Goal: Find specific page/section: Find specific page/section

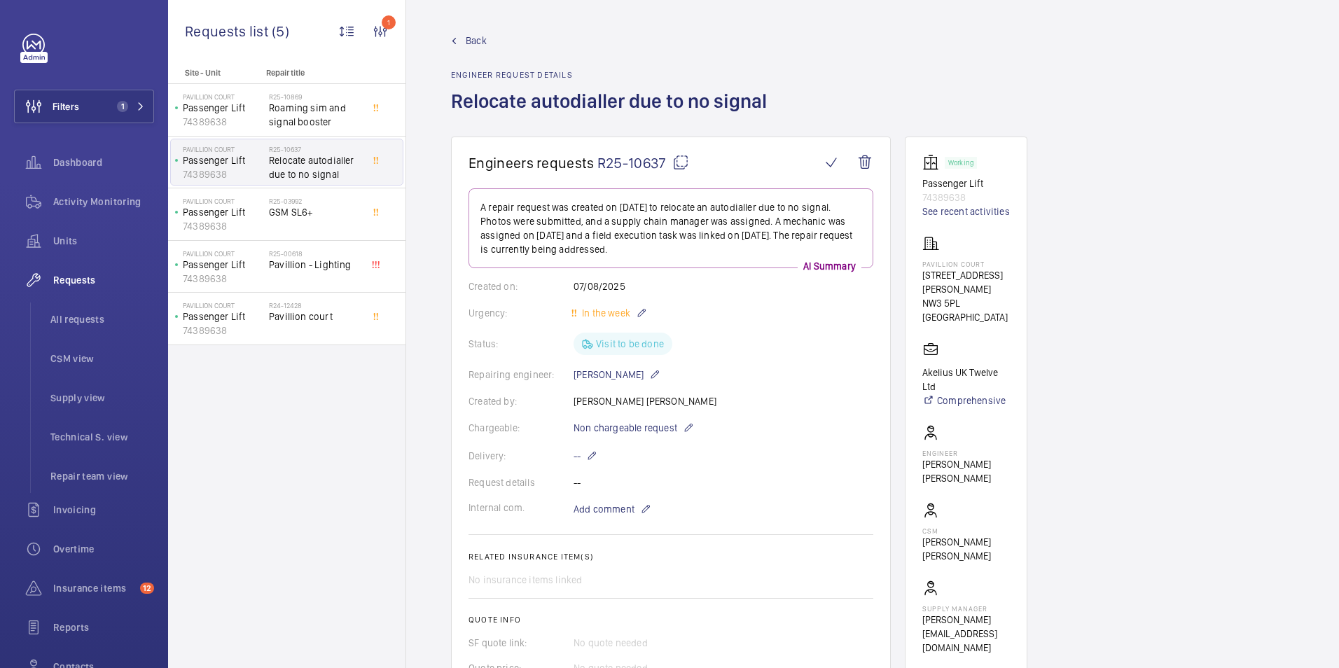
scroll to position [897, 0]
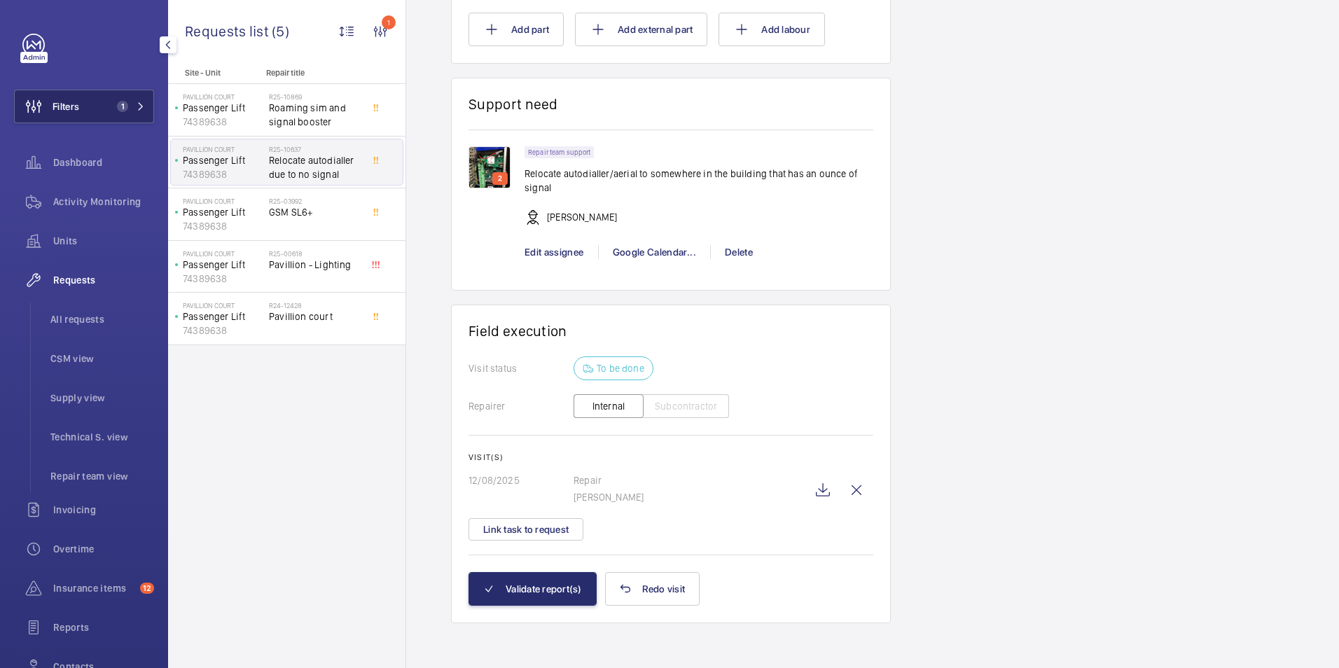
click at [99, 104] on button "Filters 1" at bounding box center [84, 107] width 140 height 34
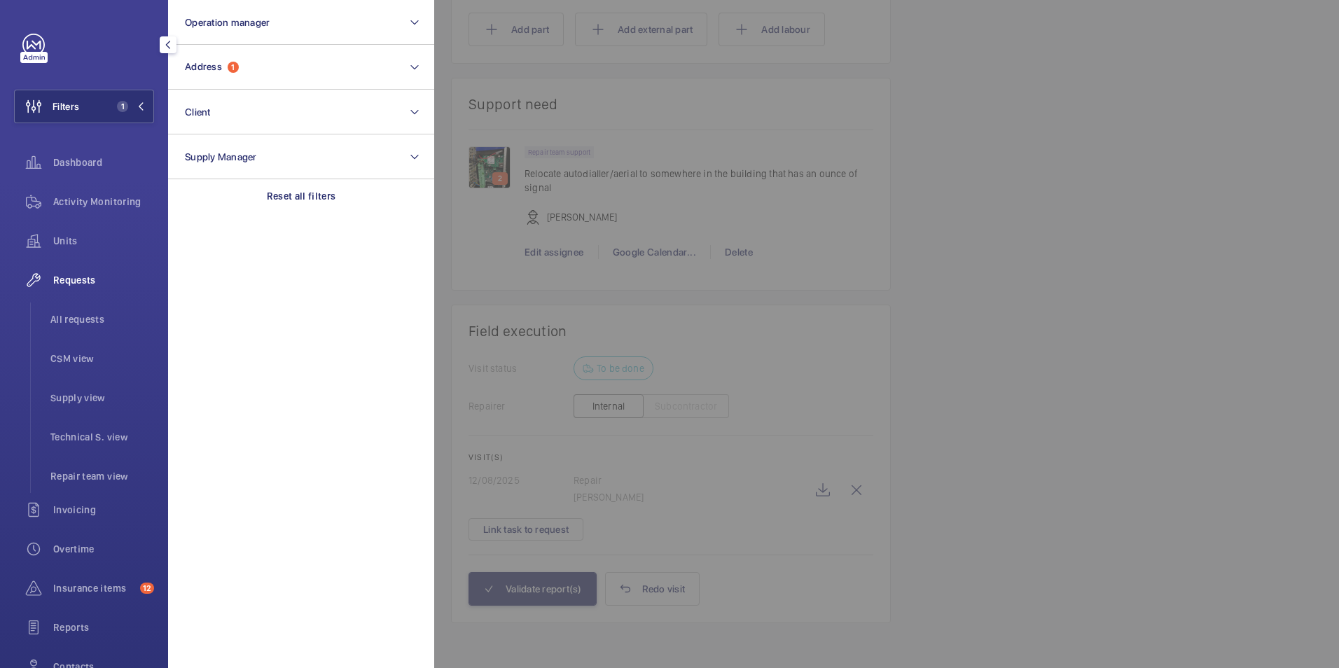
drag, startPoint x: 71, startPoint y: 199, endPoint x: 109, endPoint y: 181, distance: 42.0
click at [71, 200] on span "Activity Monitoring" at bounding box center [103, 202] width 101 height 14
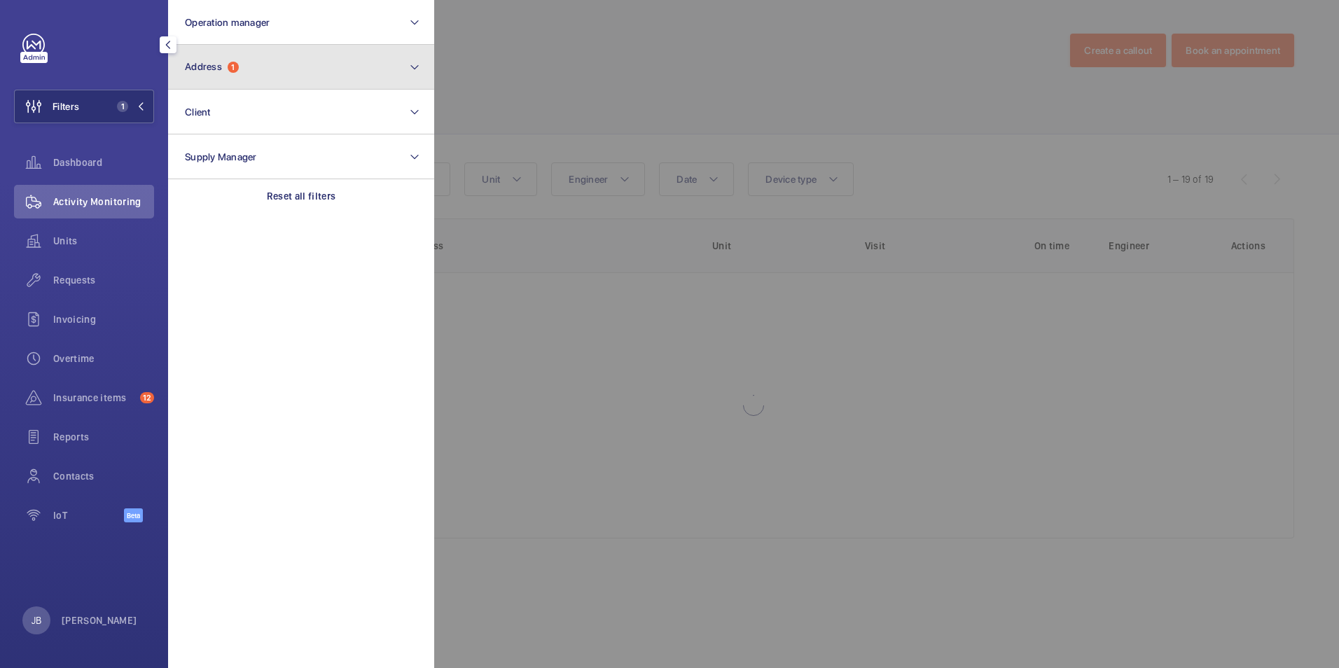
click at [253, 86] on button "Address 1" at bounding box center [301, 67] width 266 height 45
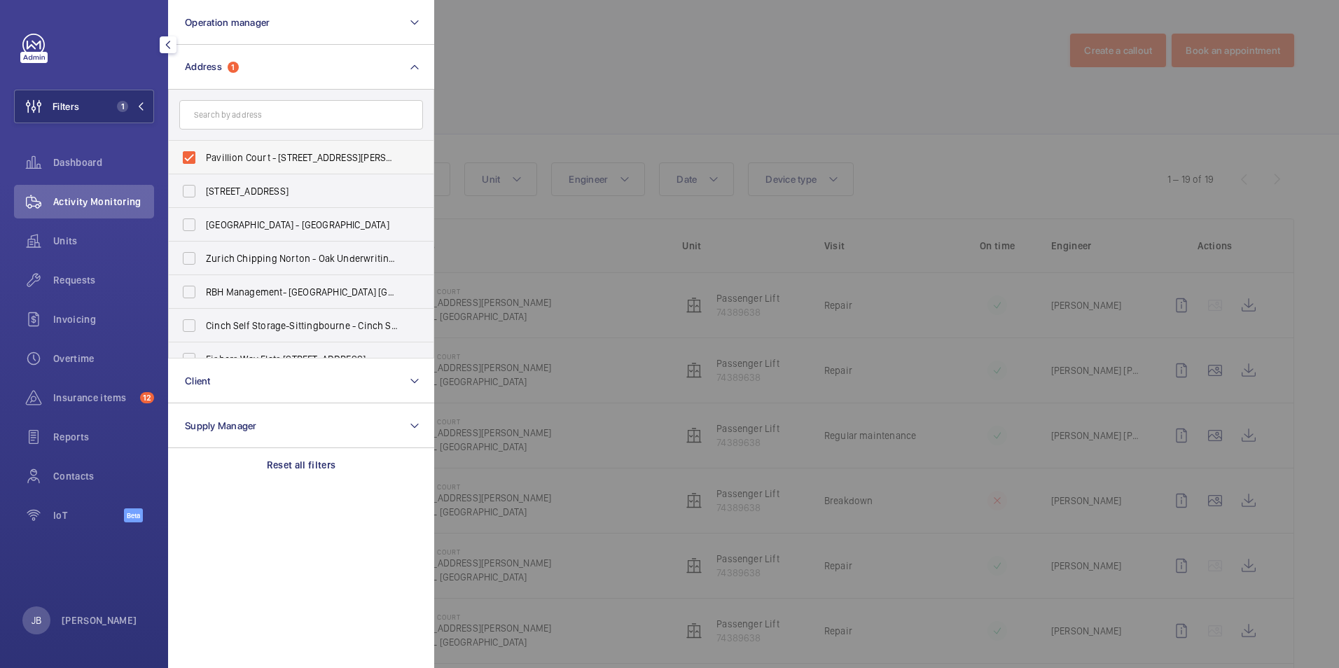
click at [207, 148] on label "Pavillion Court - [STREET_ADDRESS][PERSON_NAME]" at bounding box center [291, 158] width 244 height 34
click at [203, 148] on input "Pavillion Court - [STREET_ADDRESS][PERSON_NAME]" at bounding box center [189, 158] width 28 height 28
checkbox input "false"
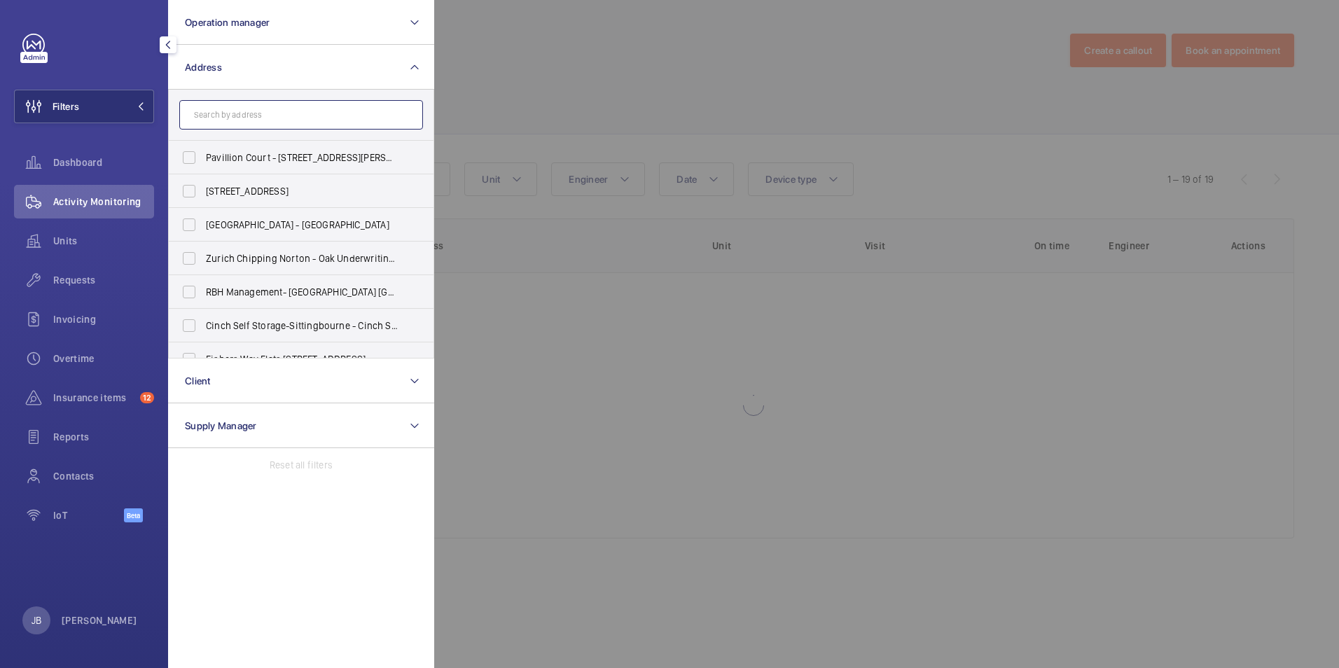
paste input "N1 9SQ"
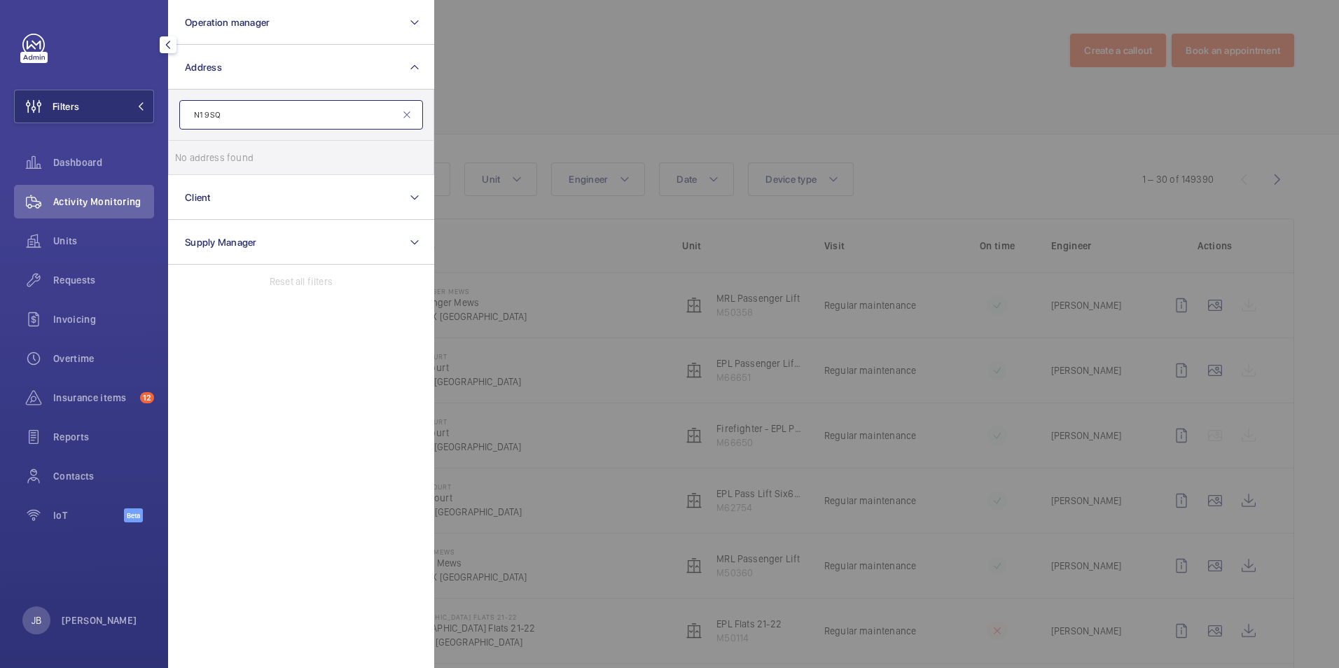
click at [193, 109] on input "N1 9SQ" at bounding box center [301, 114] width 244 height 29
click at [257, 109] on input "N1 9SQ" at bounding box center [301, 114] width 244 height 29
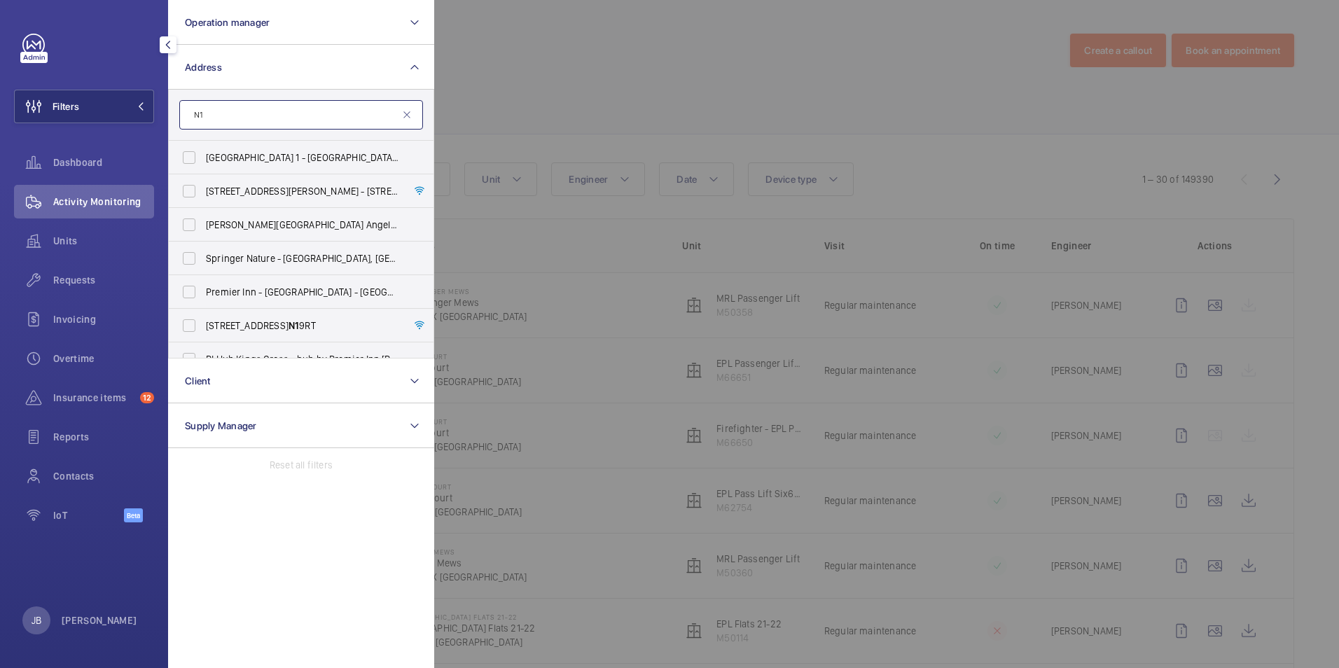
type input "N"
click at [225, 120] on input "text" at bounding box center [301, 114] width 244 height 29
paste input "CRINAN"
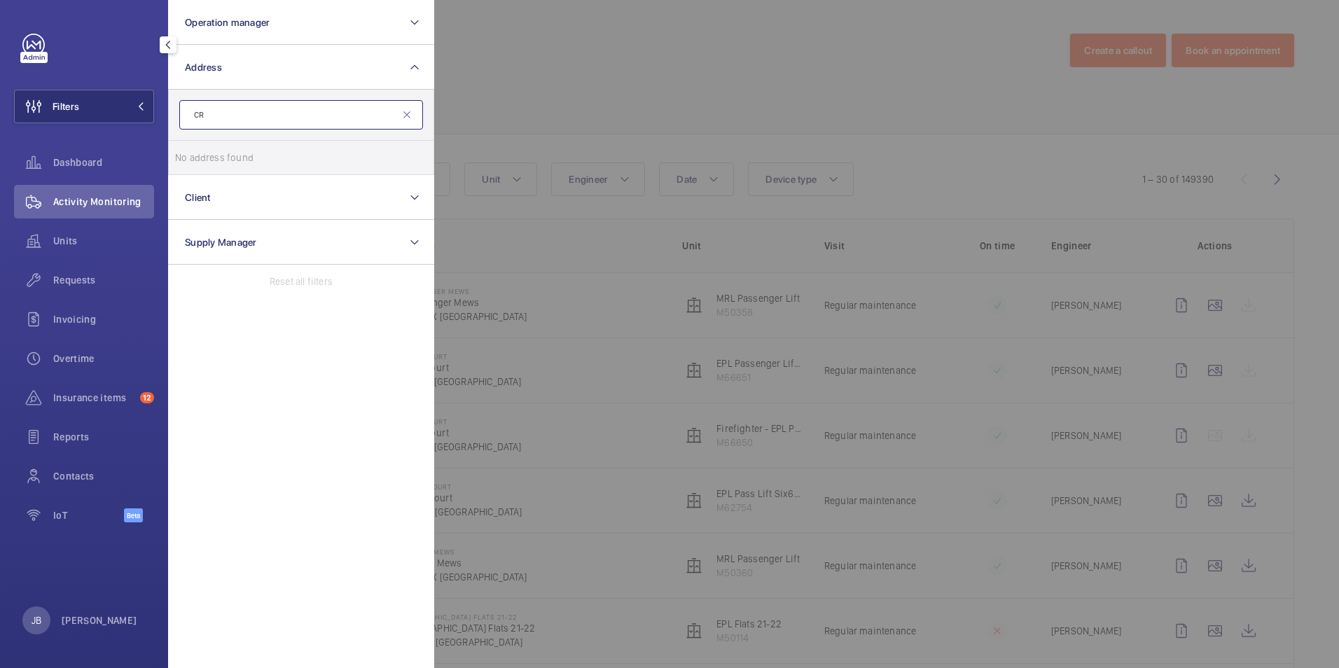
type input "C"
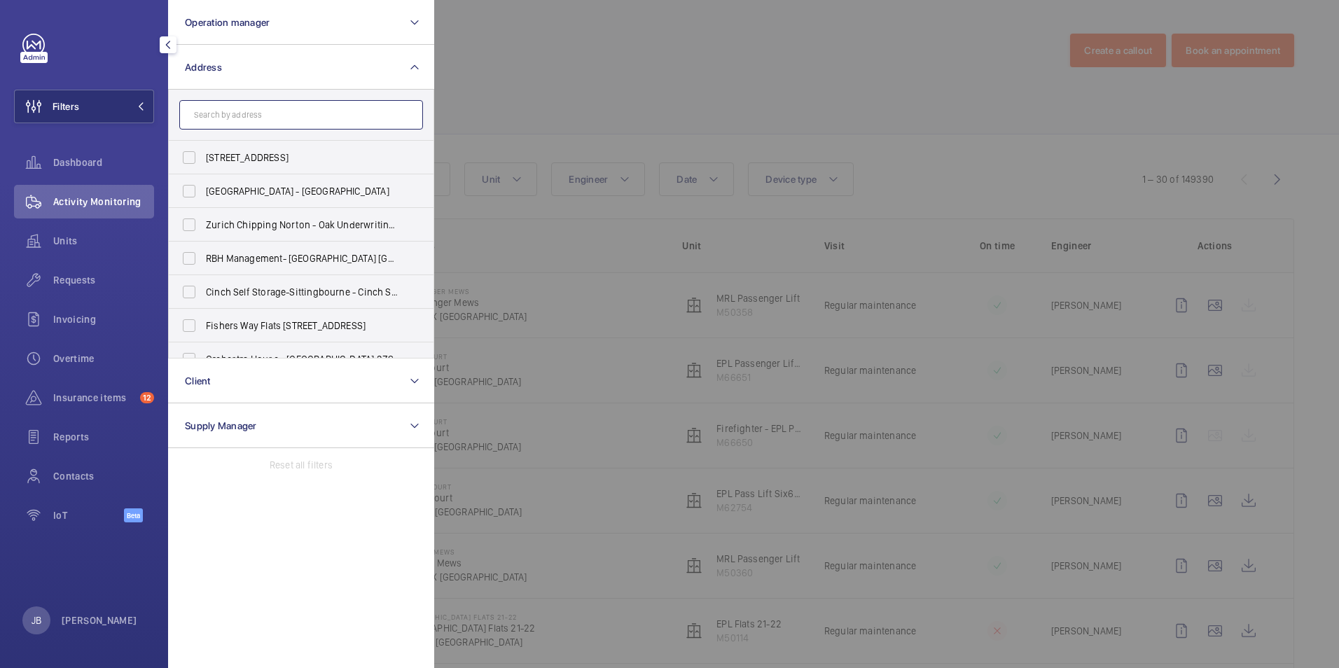
click at [210, 113] on input "text" at bounding box center [301, 114] width 244 height 29
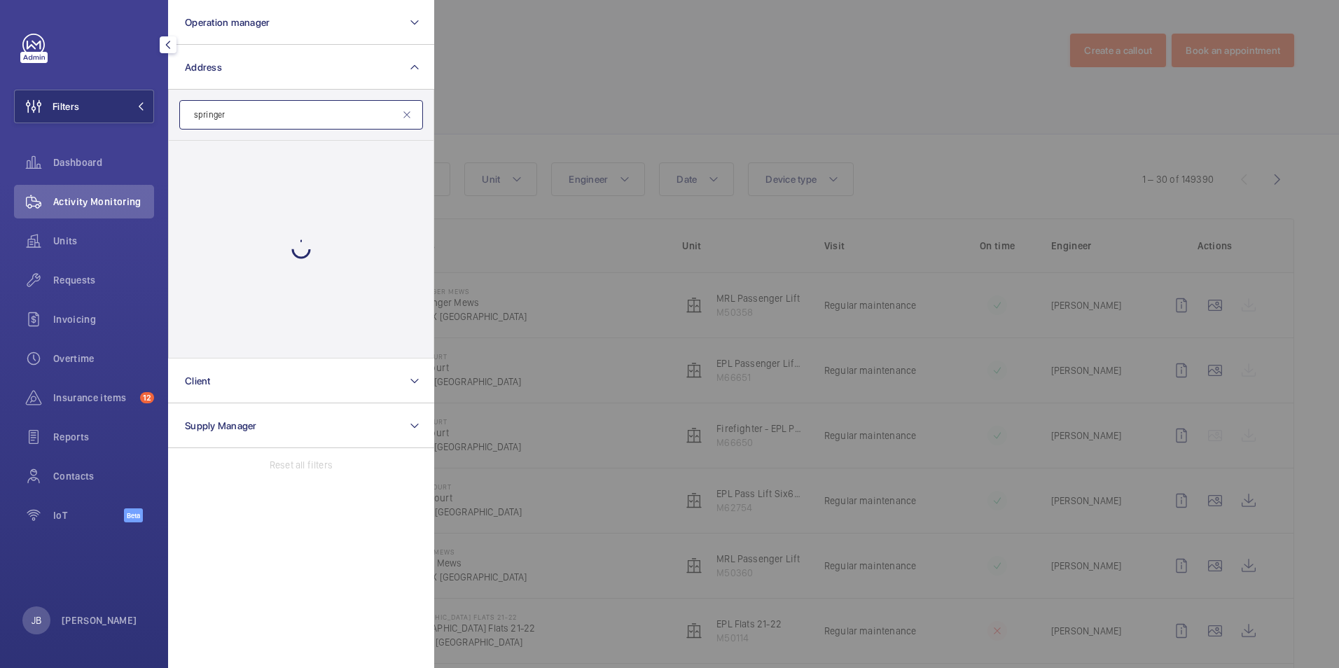
type input "springer"
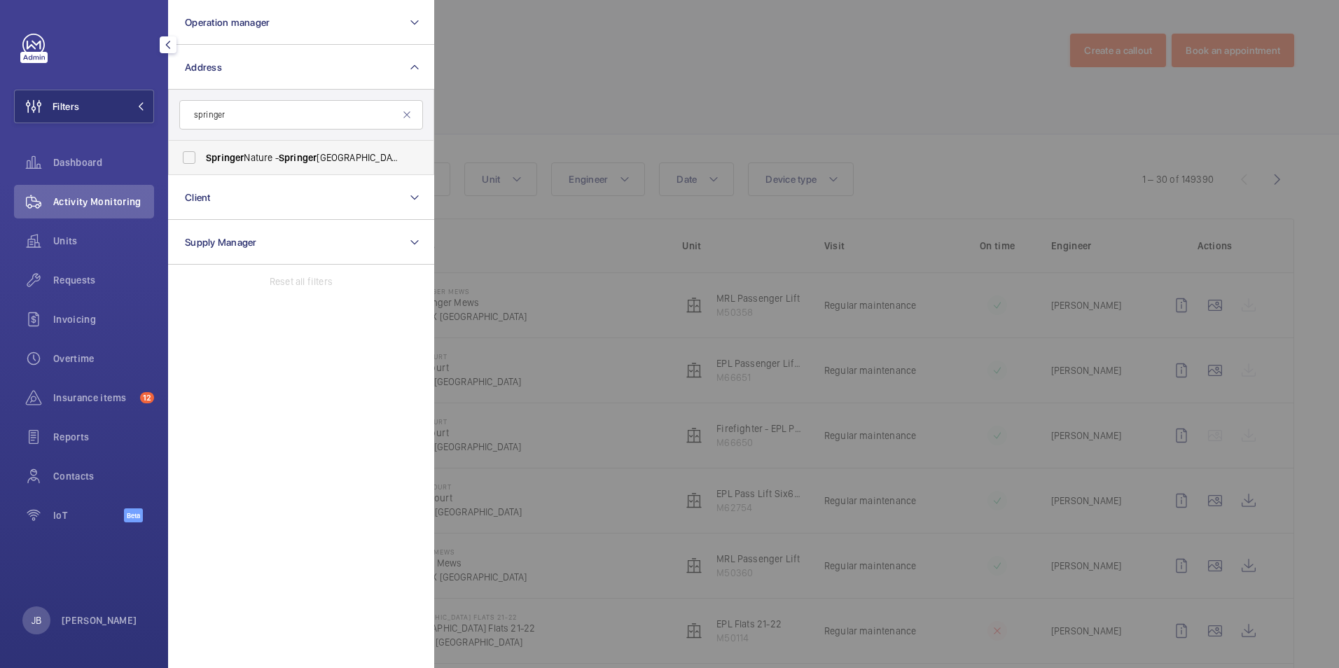
click at [195, 151] on label "Springer Nature - [GEOGRAPHIC_DATA]" at bounding box center [291, 158] width 244 height 34
click at [195, 151] on input "Springer Nature - [GEOGRAPHIC_DATA]" at bounding box center [189, 158] width 28 height 28
checkbox input "true"
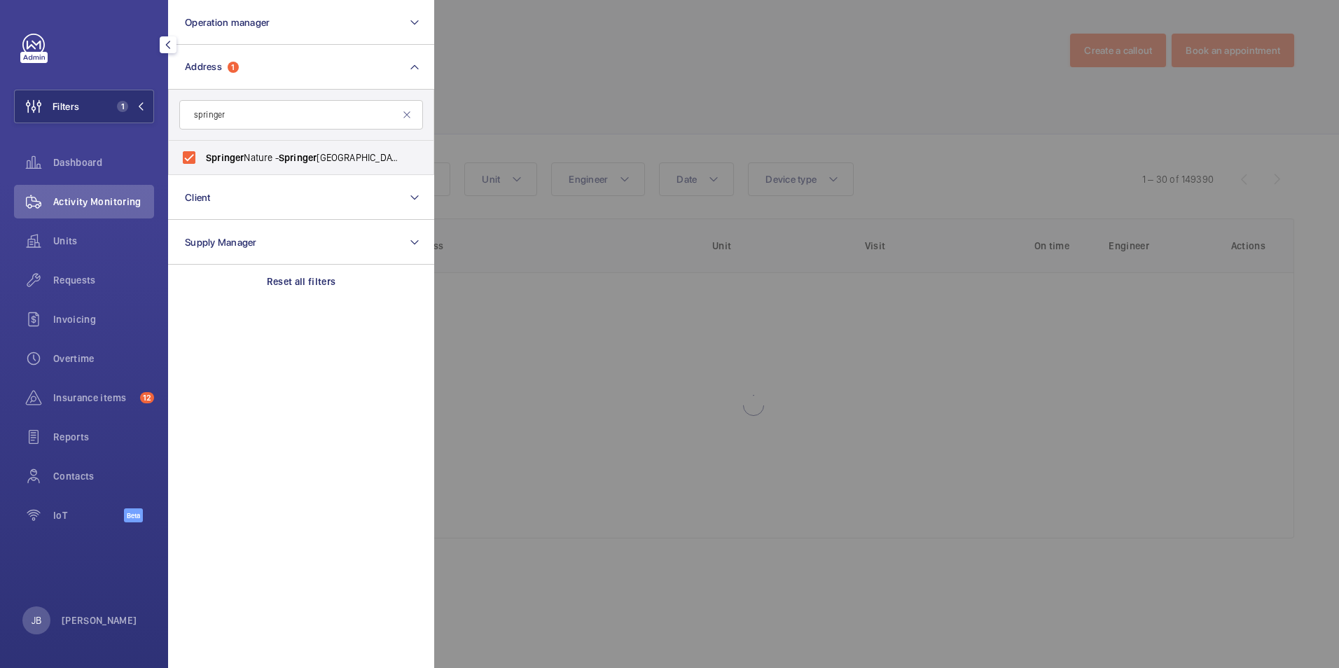
click at [515, 100] on div at bounding box center [1103, 334] width 1339 height 668
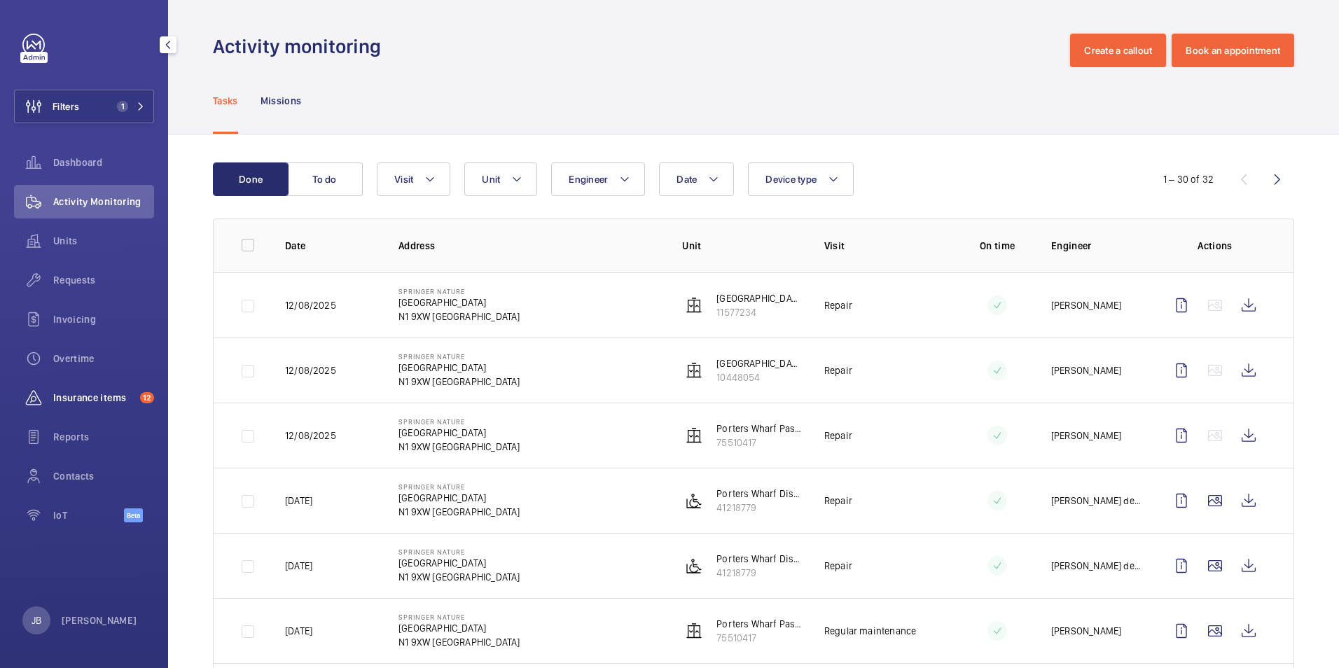
click at [90, 399] on span "Insurance items" at bounding box center [93, 398] width 81 height 14
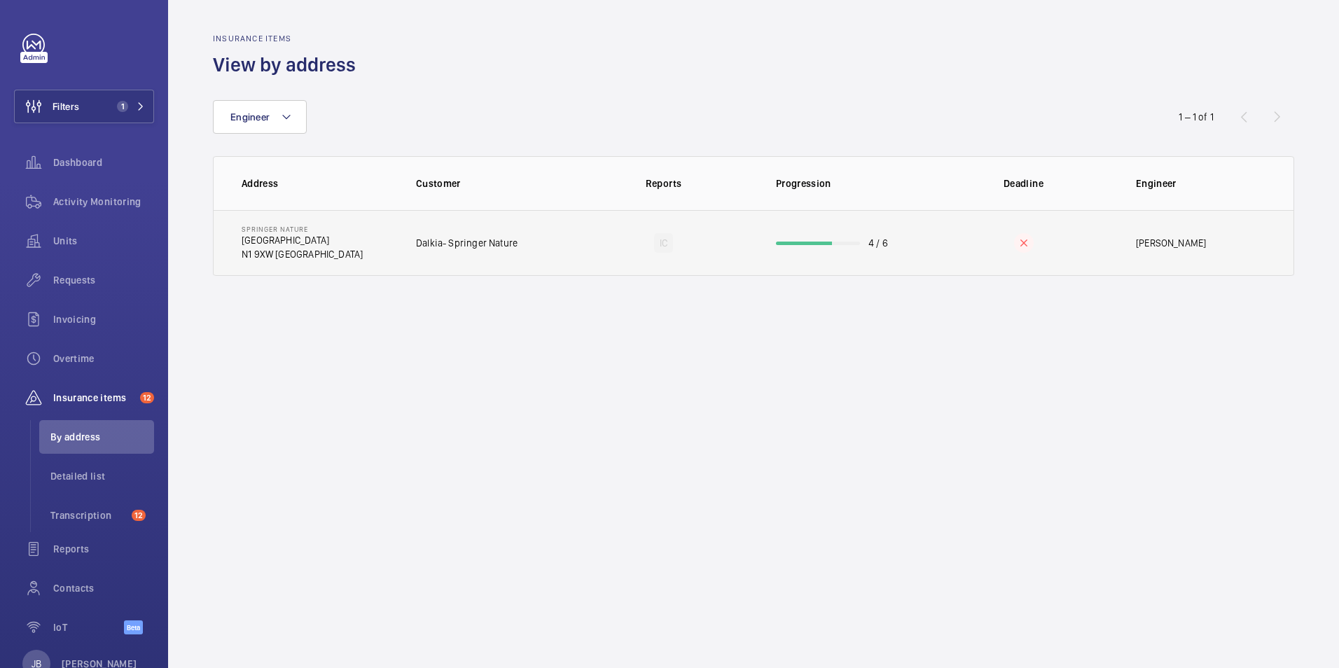
click at [591, 242] on td "IC" at bounding box center [664, 243] width 180 height 66
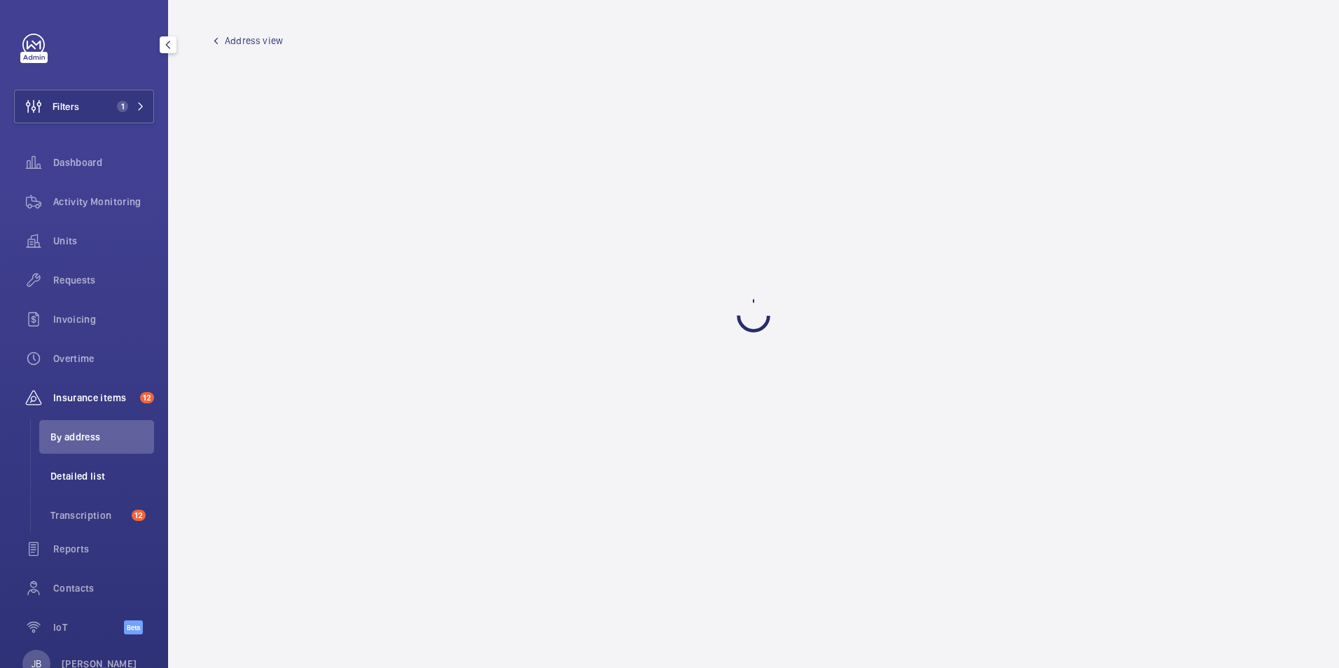
click at [65, 478] on span "Detailed list" at bounding box center [102, 476] width 104 height 14
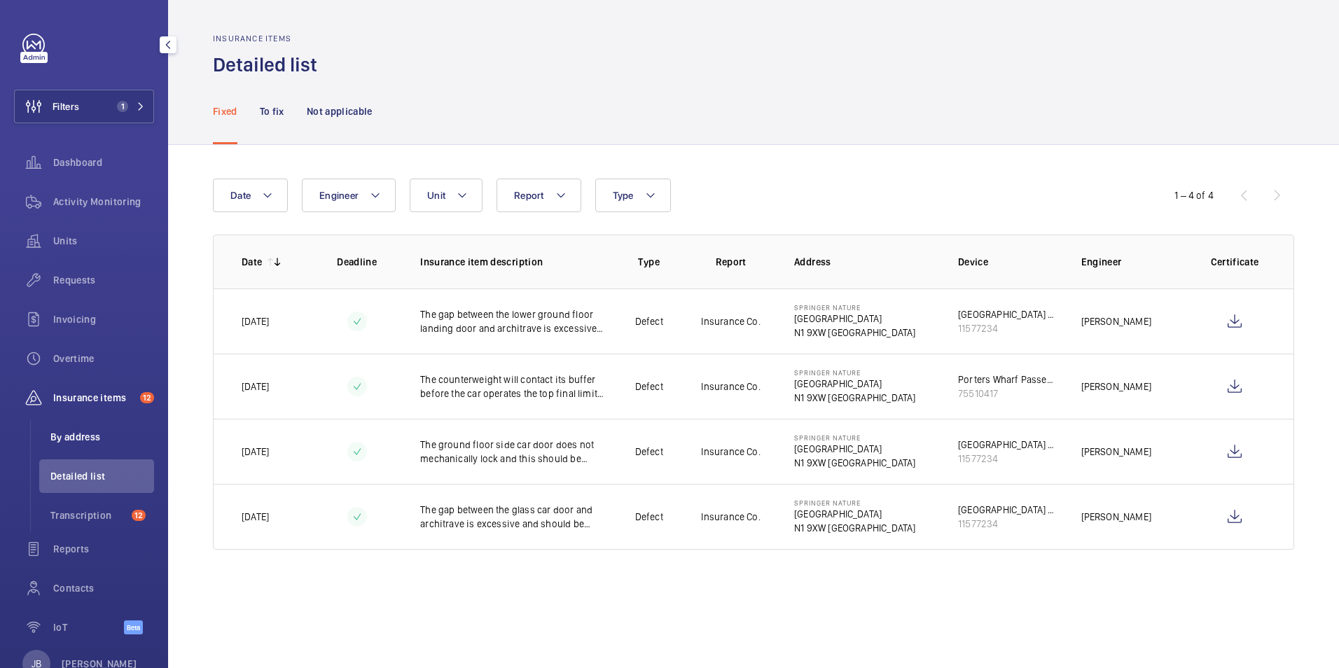
click at [77, 446] on li "By address" at bounding box center [96, 437] width 115 height 34
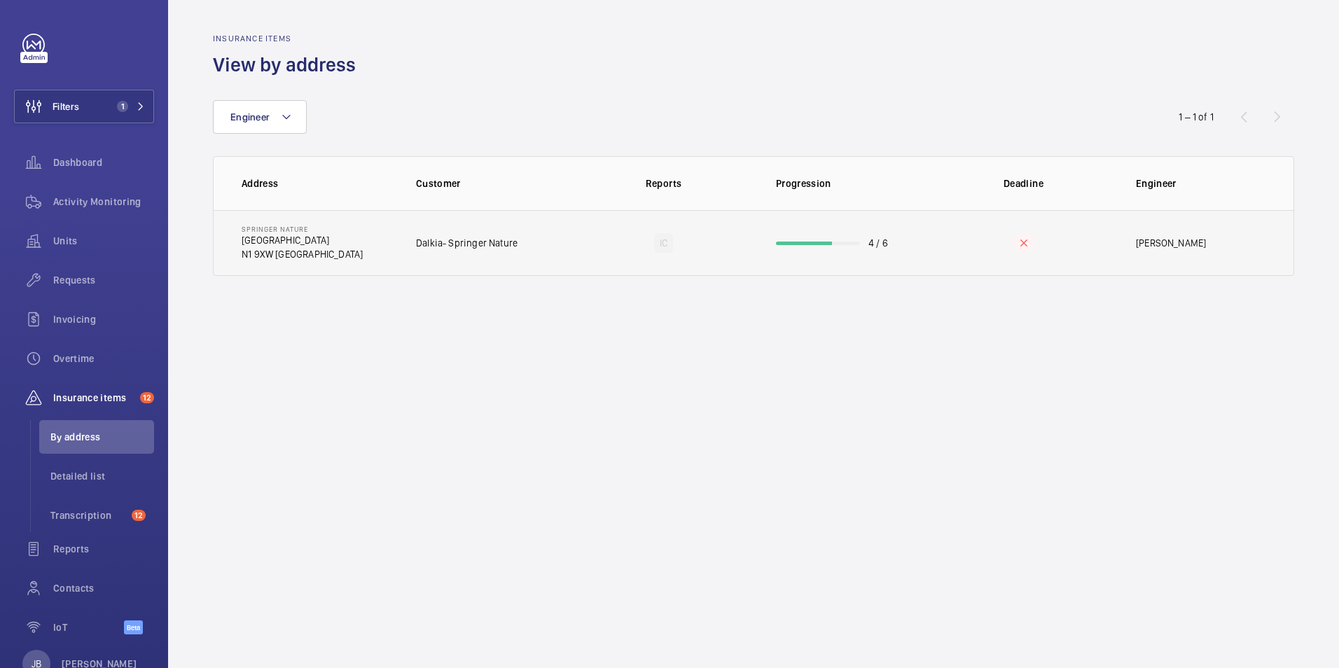
click at [581, 253] on td "IC" at bounding box center [664, 243] width 180 height 66
